Goal: Task Accomplishment & Management: Complete application form

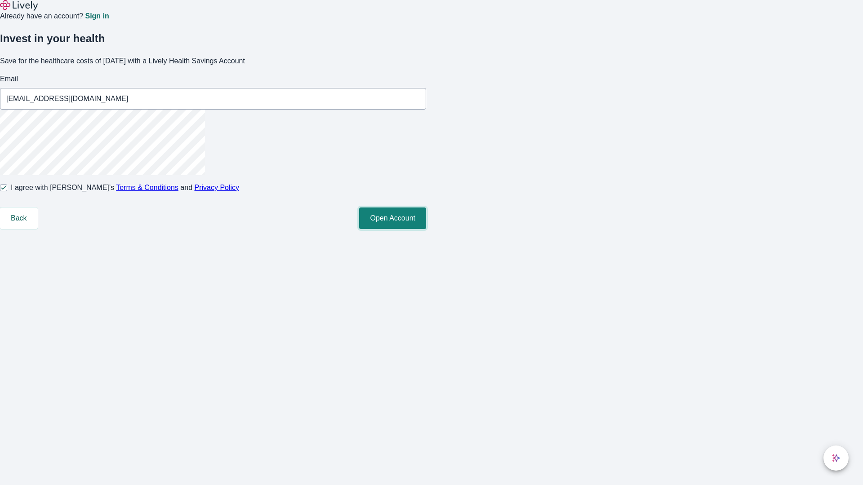
click at [426, 229] on button "Open Account" at bounding box center [392, 219] width 67 height 22
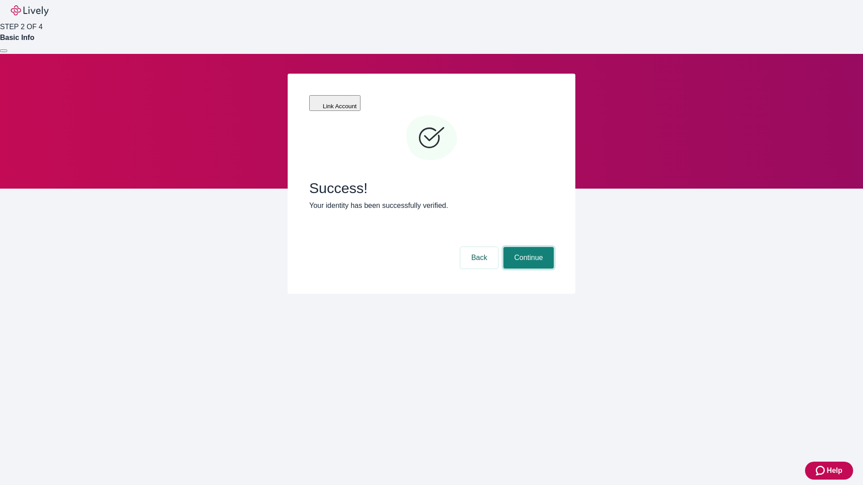
click at [527, 247] on button "Continue" at bounding box center [528, 258] width 50 height 22
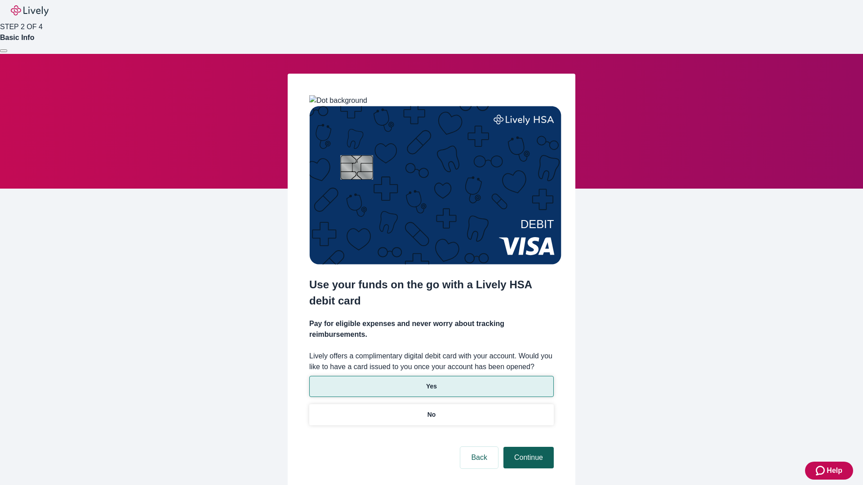
click at [431, 410] on p "No" at bounding box center [431, 414] width 9 height 9
click at [527, 447] on button "Continue" at bounding box center [528, 458] width 50 height 22
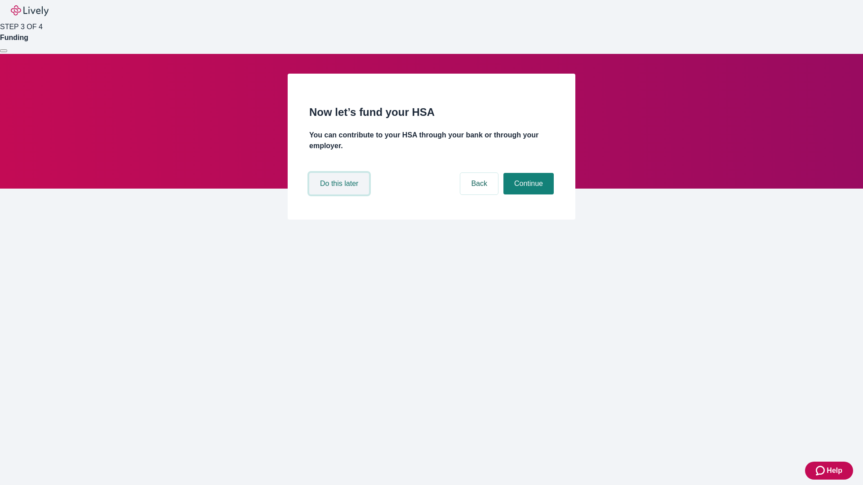
click at [340, 195] on button "Do this later" at bounding box center [339, 184] width 60 height 22
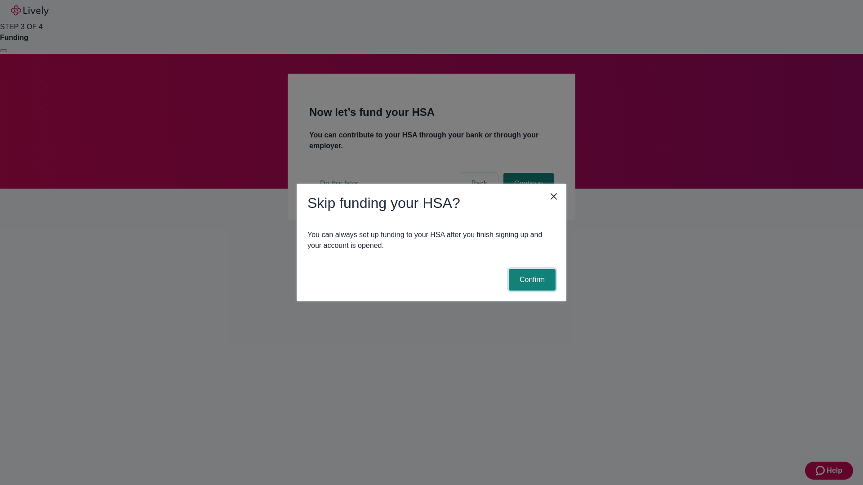
click at [531, 280] on button "Confirm" at bounding box center [532, 280] width 47 height 22
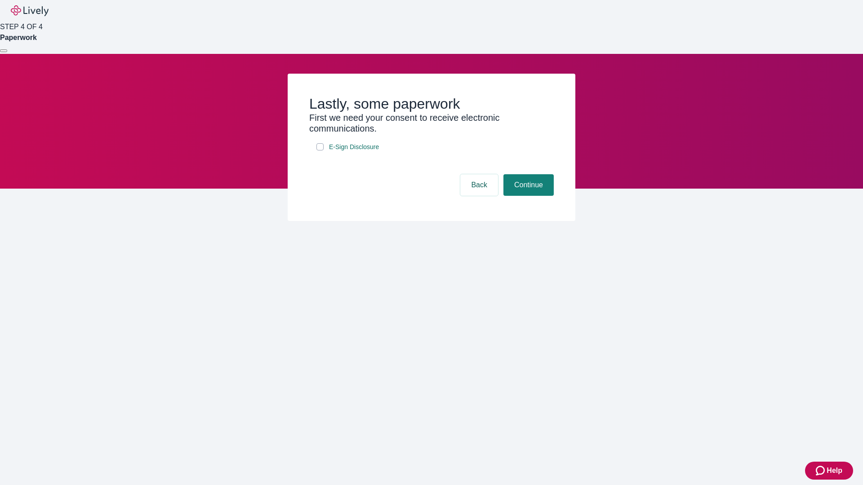
click at [320, 151] on input "E-Sign Disclosure" at bounding box center [319, 146] width 7 height 7
checkbox input "true"
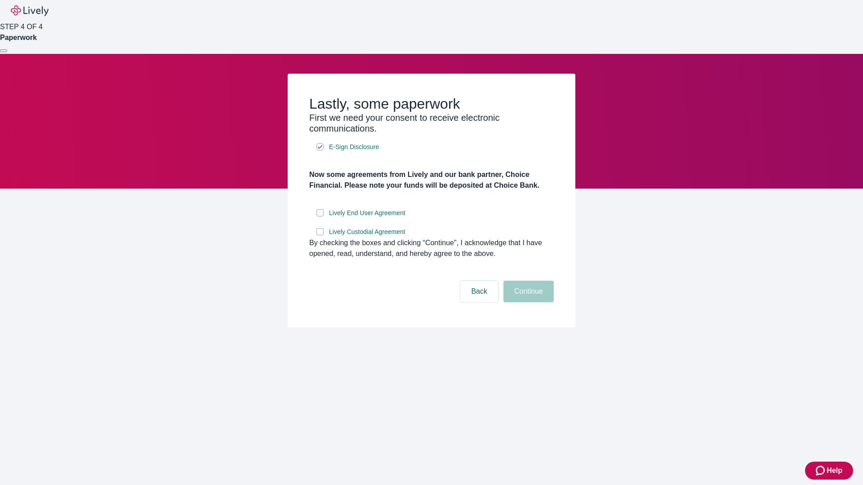
click at [320, 217] on input "Lively End User Agreement" at bounding box center [319, 212] width 7 height 7
checkbox input "true"
click at [320, 236] on input "Lively Custodial Agreement" at bounding box center [319, 231] width 7 height 7
checkbox input "true"
click at [527, 303] on button "Continue" at bounding box center [528, 292] width 50 height 22
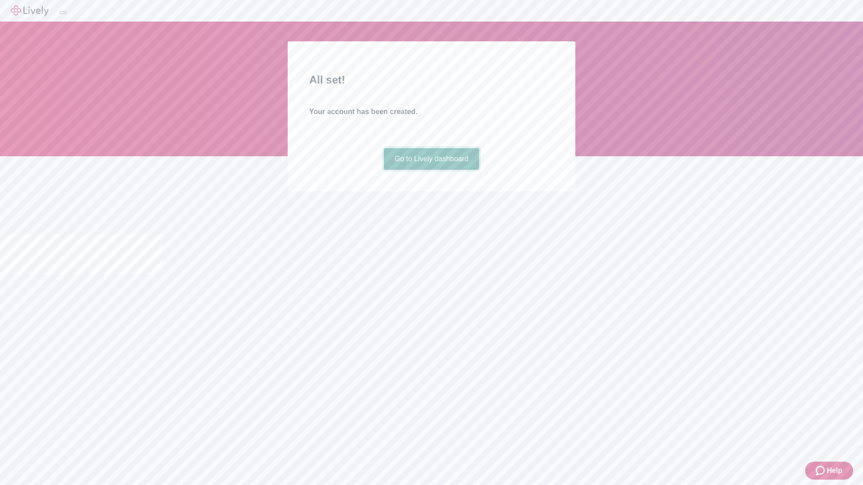
click at [431, 170] on link "Go to Lively dashboard" at bounding box center [432, 159] width 96 height 22
